Goal: Task Accomplishment & Management: Manage account settings

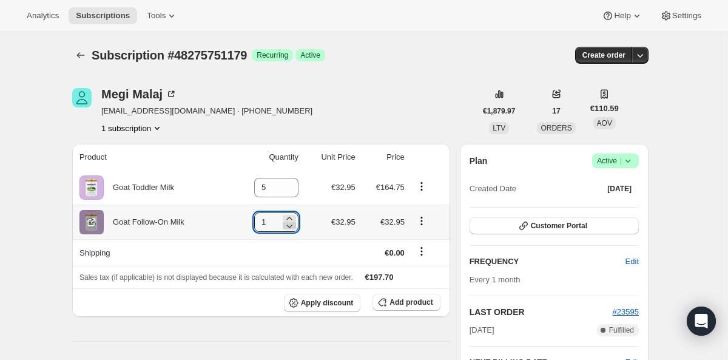
click at [294, 227] on icon at bounding box center [289, 226] width 12 height 12
type input "0"
